Goal: Check status: Check status

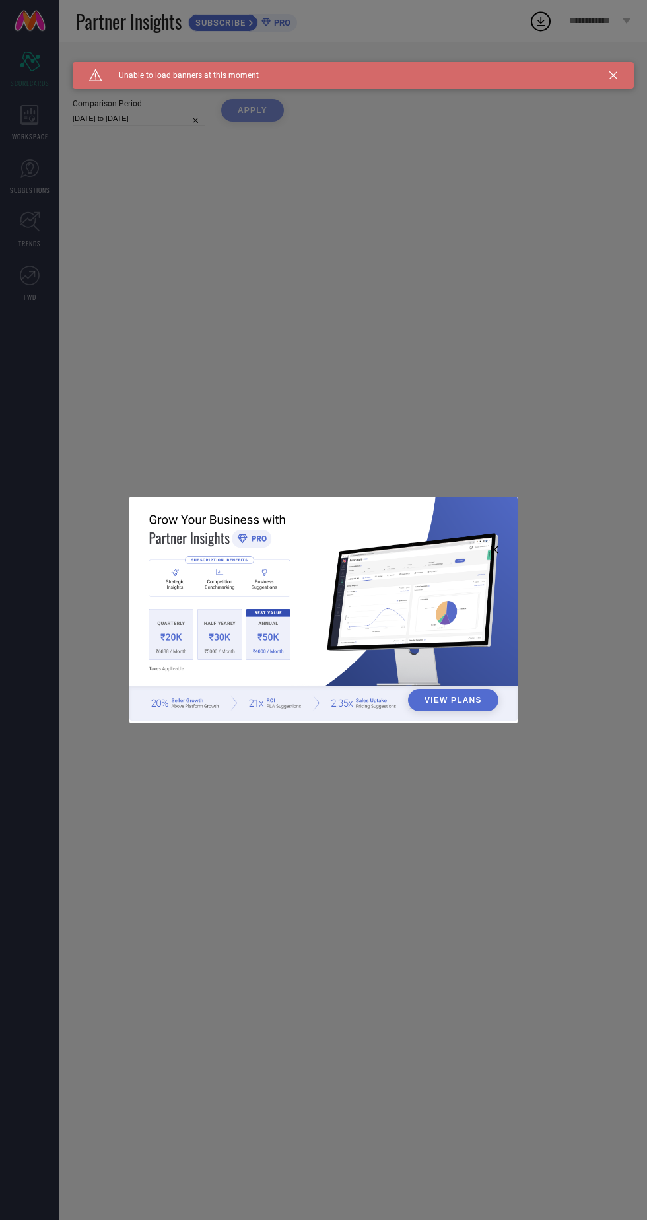
type input "All"
click at [265, 925] on div "View Plans" at bounding box center [323, 610] width 647 height 1220
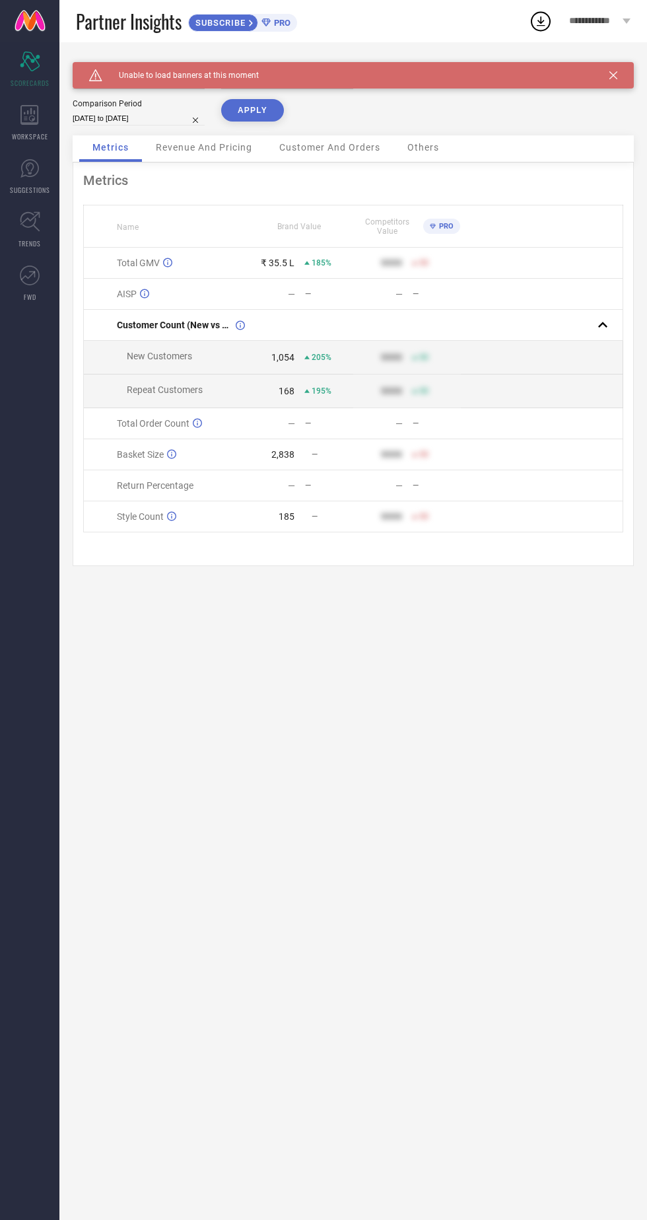
click at [614, 74] on icon at bounding box center [614, 75] width 8 height 8
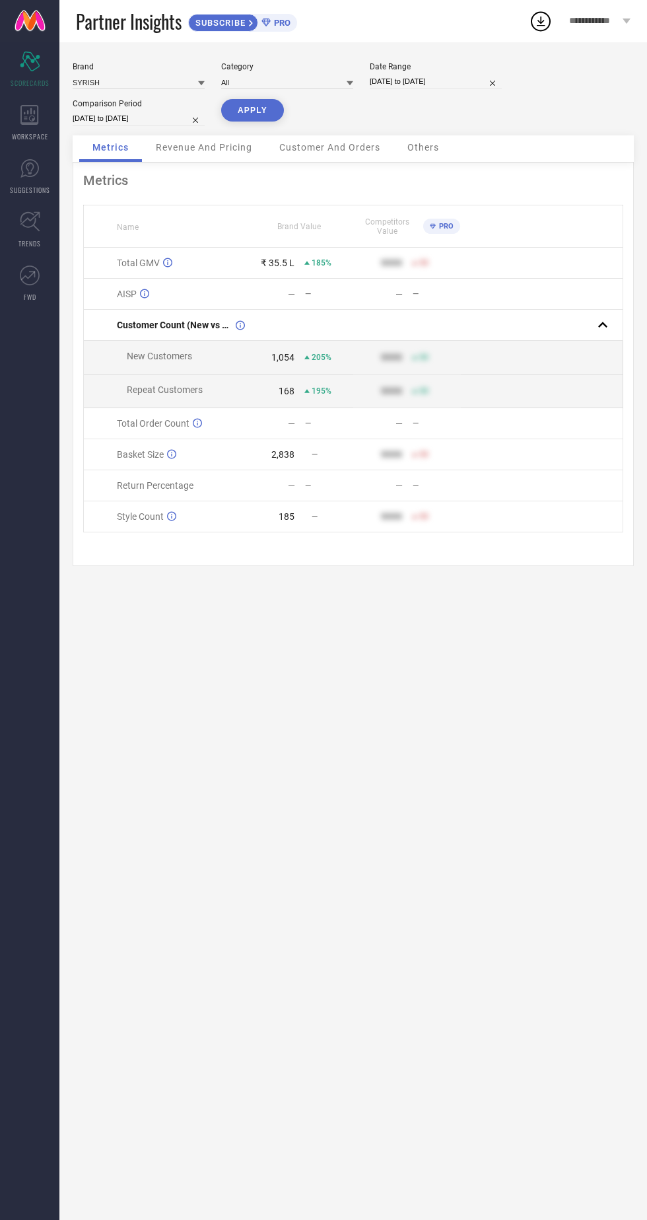
select select "8"
select select "2025"
select select "9"
select select "2025"
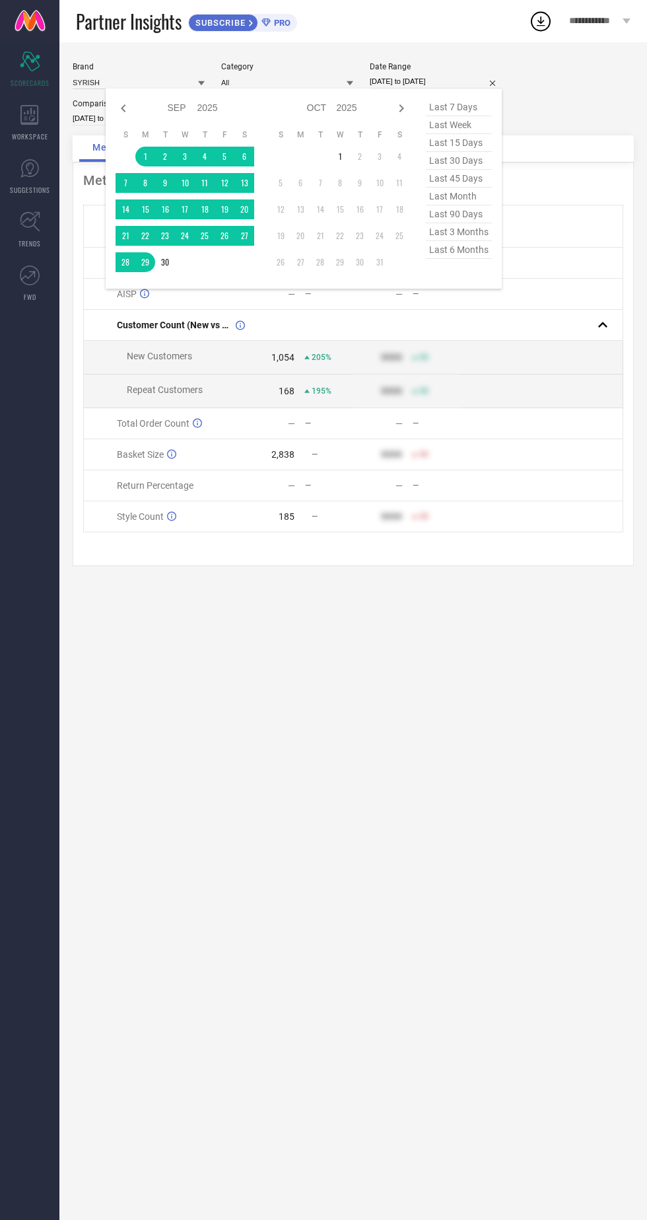
click at [132, 164] on td at bounding box center [126, 157] width 20 height 20
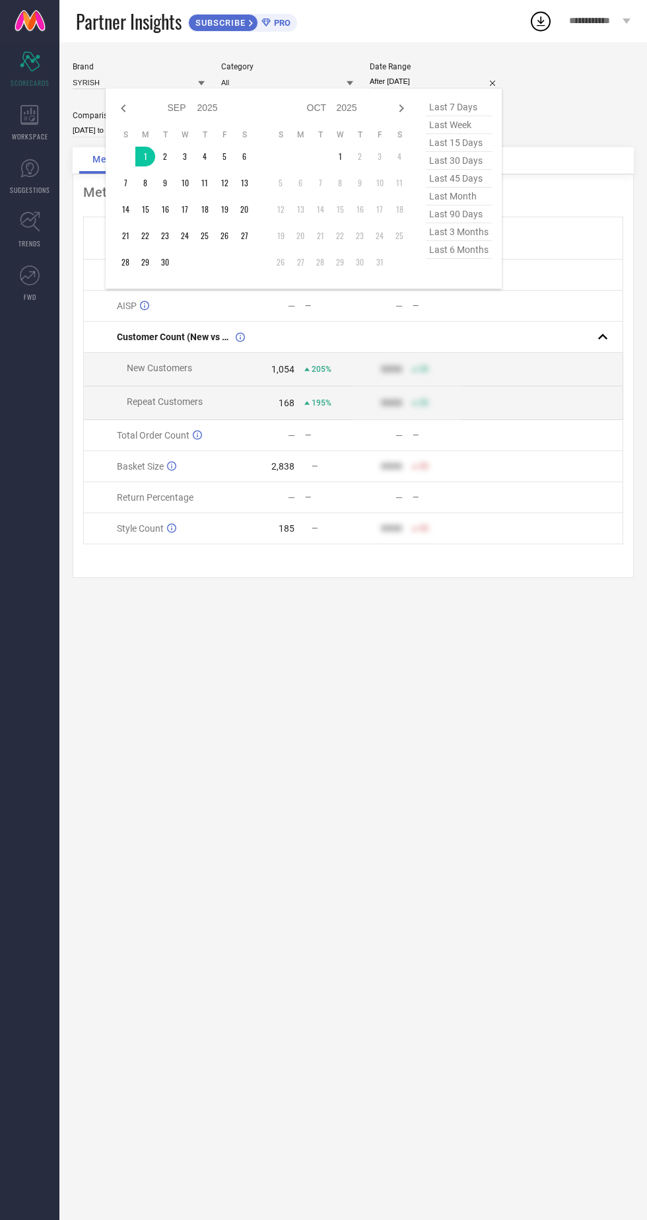
type input "[DATE] to [DATE]"
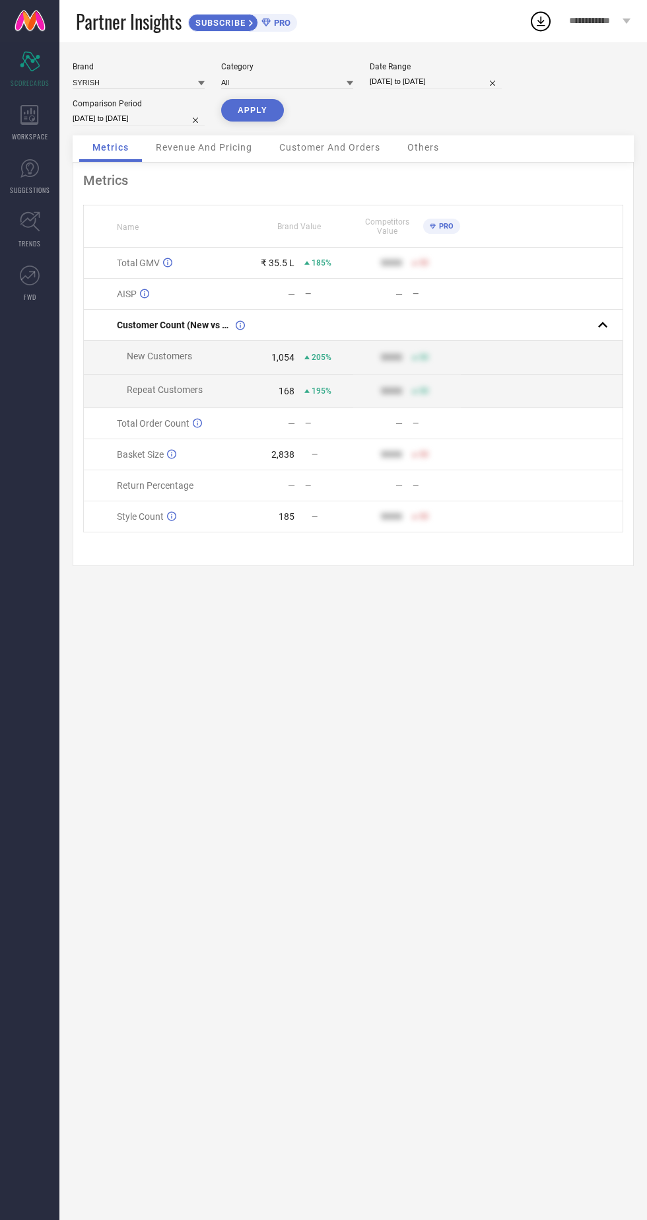
click at [250, 110] on button "APPLY" at bounding box center [252, 110] width 63 height 22
